Goal: Information Seeking & Learning: Learn about a topic

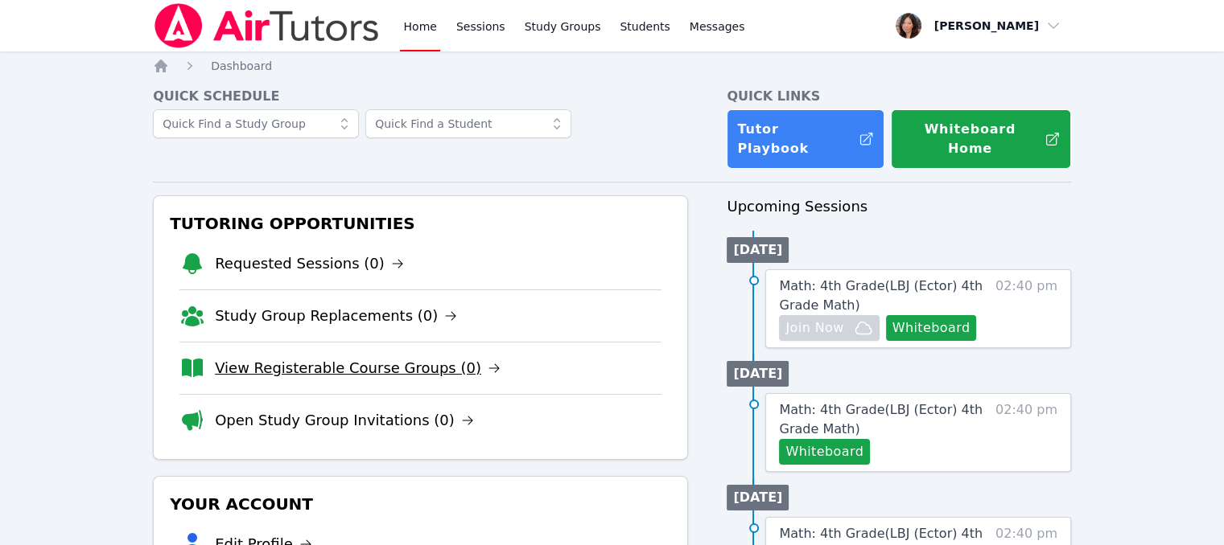
click at [372, 357] on link "View Registerable Course Groups (0)" at bounding box center [358, 368] width 286 height 23
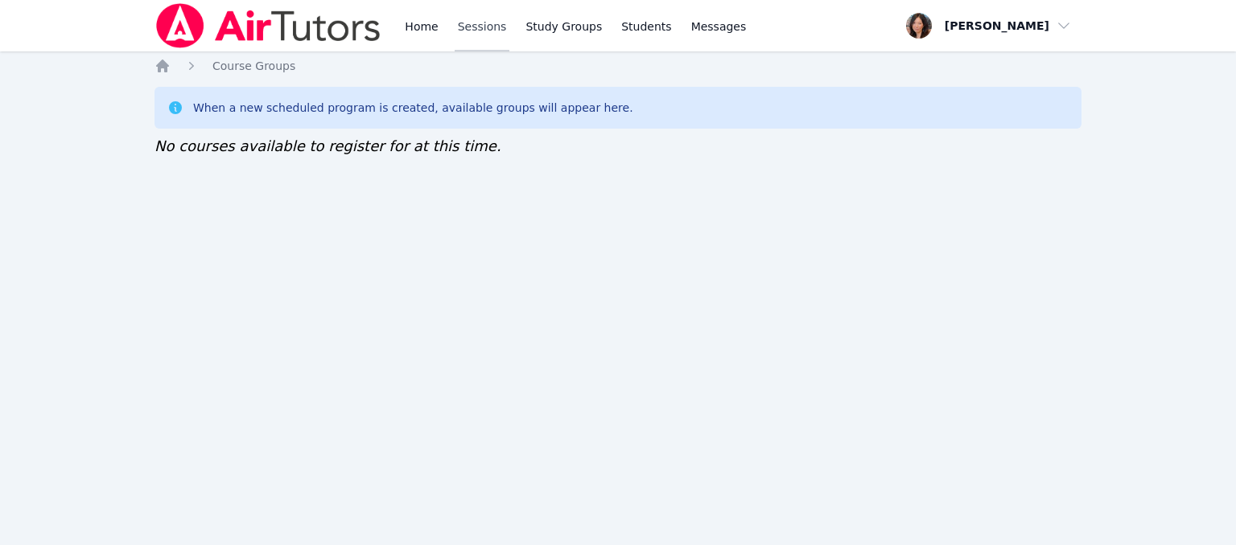
click at [474, 31] on link "Sessions" at bounding box center [482, 25] width 56 height 51
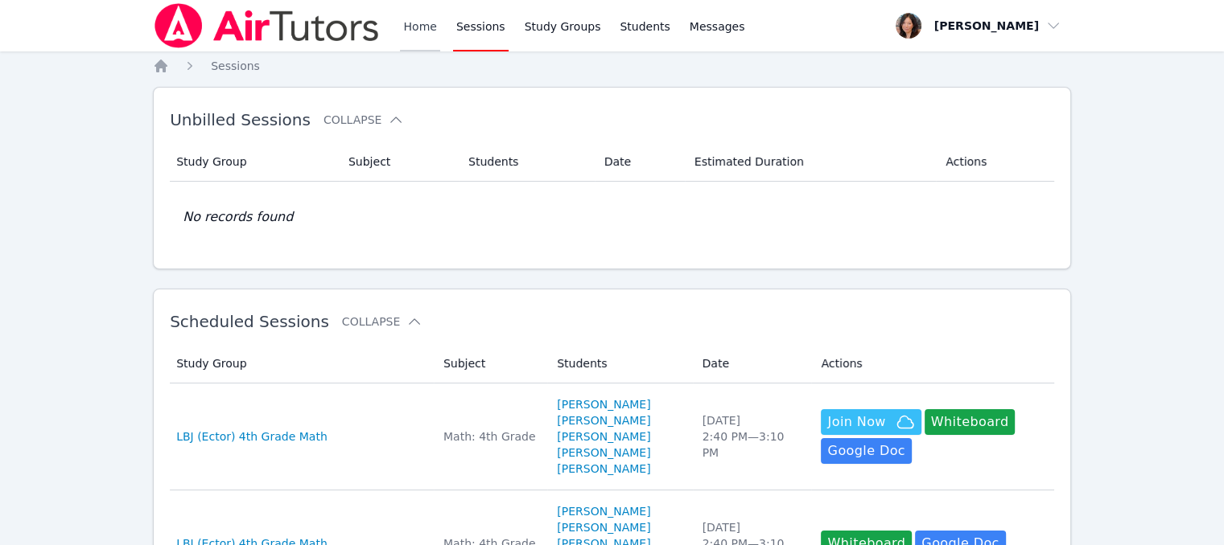
click at [418, 24] on link "Home" at bounding box center [419, 25] width 39 height 51
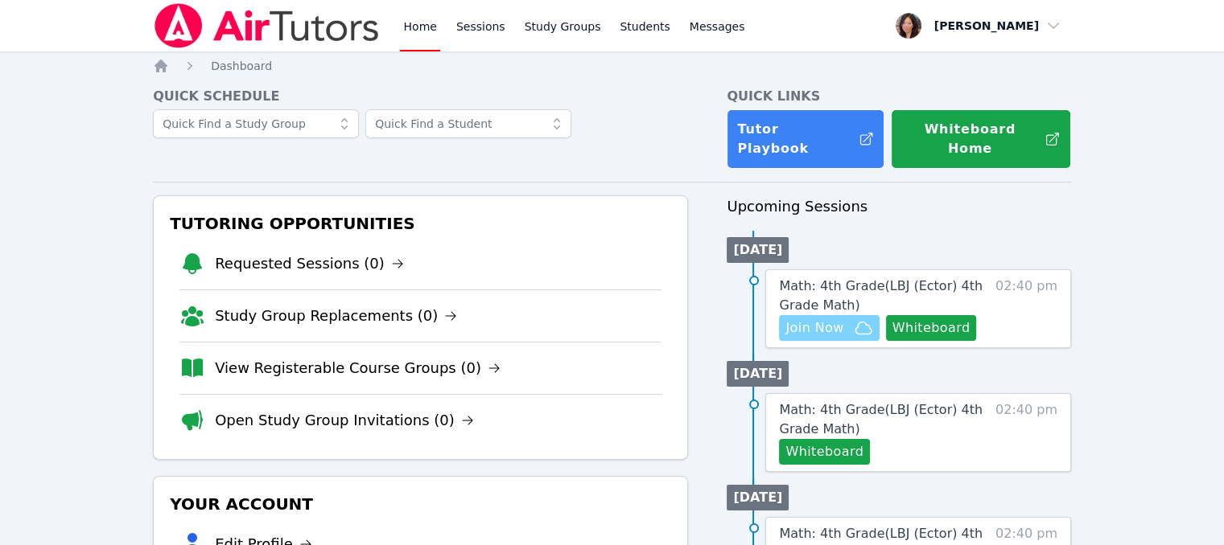
click at [812, 319] on span "Join Now" at bounding box center [814, 328] width 58 height 19
click at [455, 24] on link "Sessions" at bounding box center [481, 25] width 56 height 51
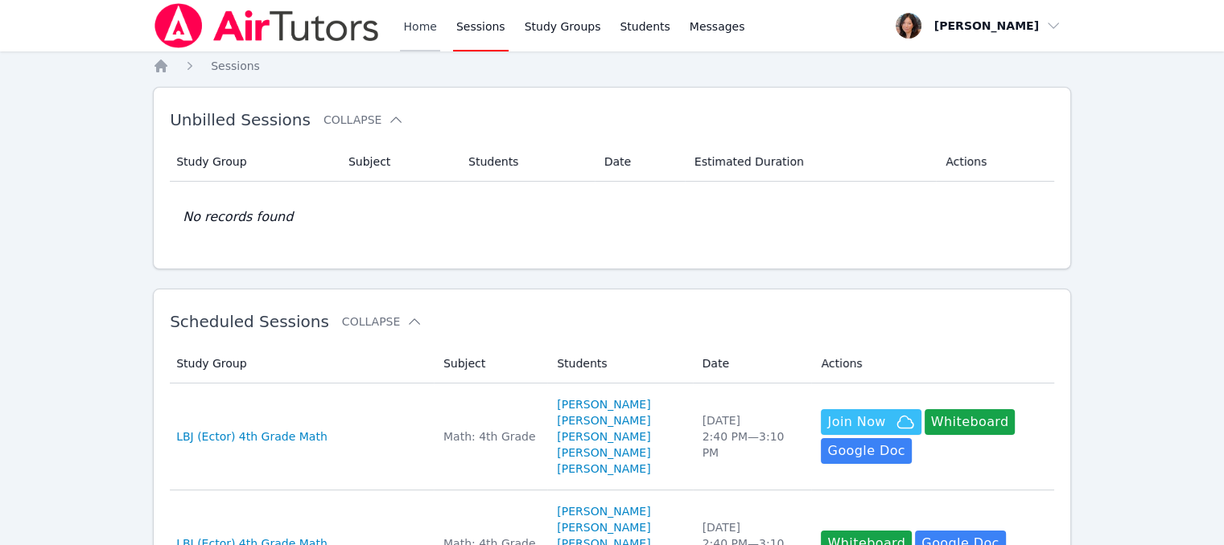
click at [431, 25] on link "Home" at bounding box center [419, 25] width 39 height 51
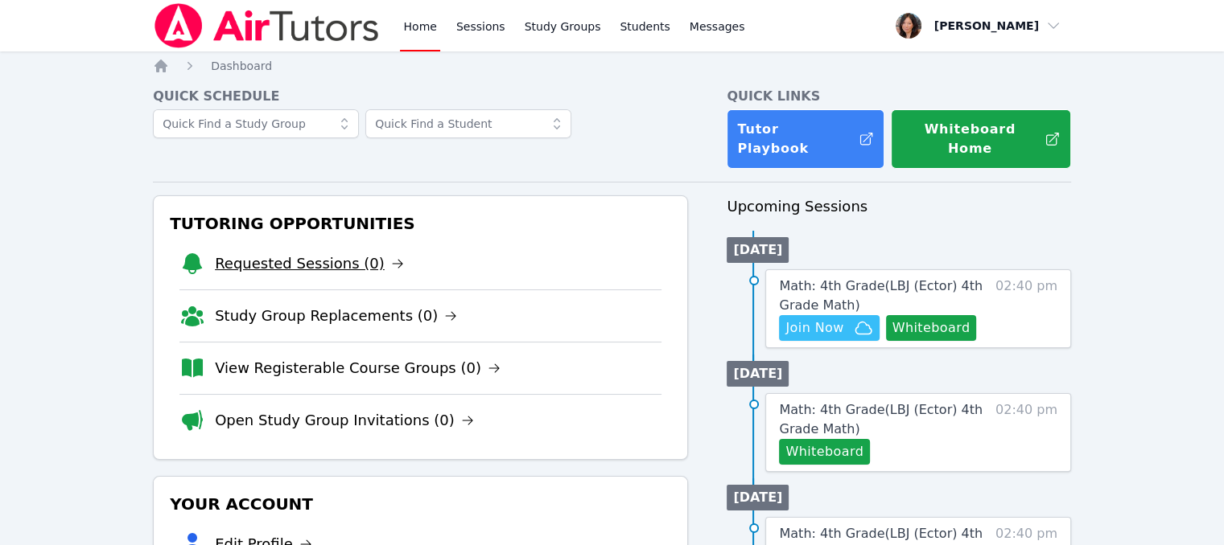
click at [293, 253] on link "Requested Sessions (0)" at bounding box center [309, 264] width 189 height 23
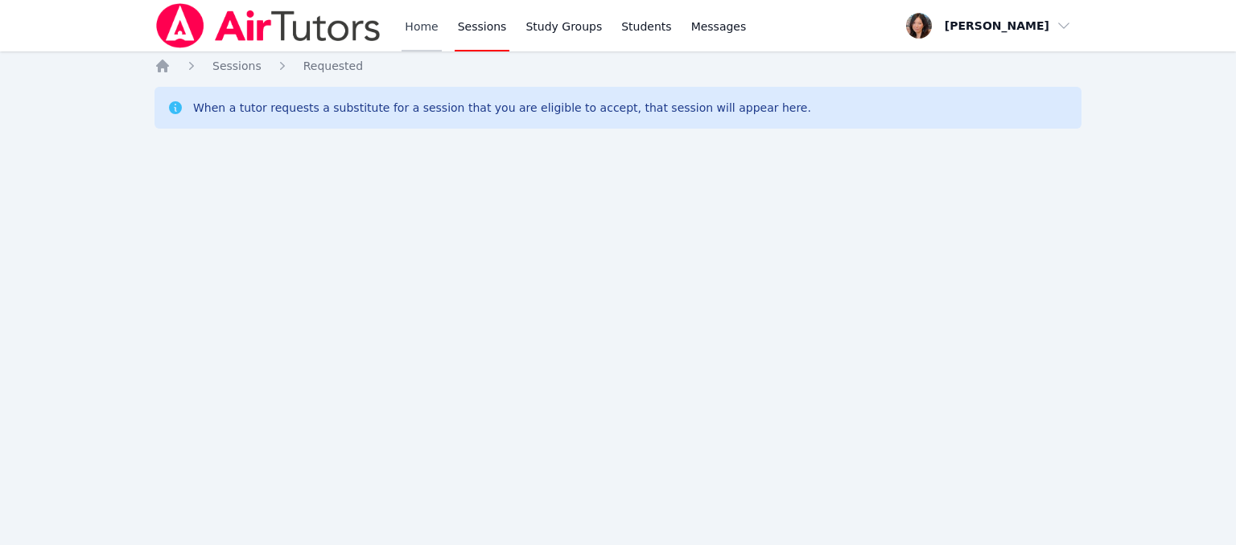
click at [430, 26] on link "Home" at bounding box center [420, 25] width 39 height 51
